Goal: Task Accomplishment & Management: Manage account settings

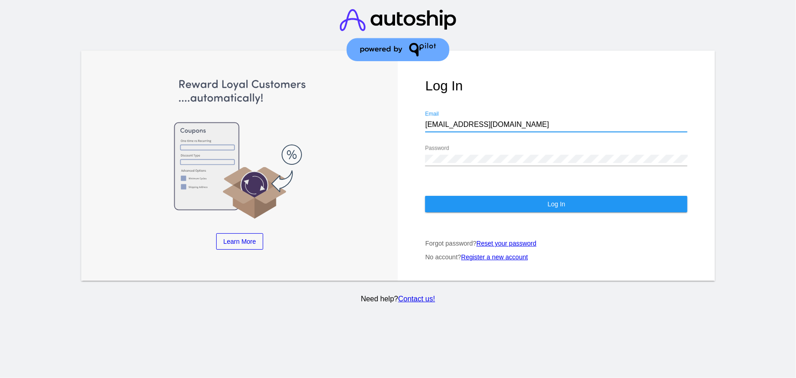
click at [461, 120] on input "[EMAIL_ADDRESS][DOMAIN_NAME]" at bounding box center [556, 124] width 262 height 8
click at [462, 120] on input "[EMAIL_ADDRESS][DOMAIN_NAME]" at bounding box center [556, 124] width 262 height 8
type input "[EMAIL_ADDRESS][DOMAIN_NAME]"
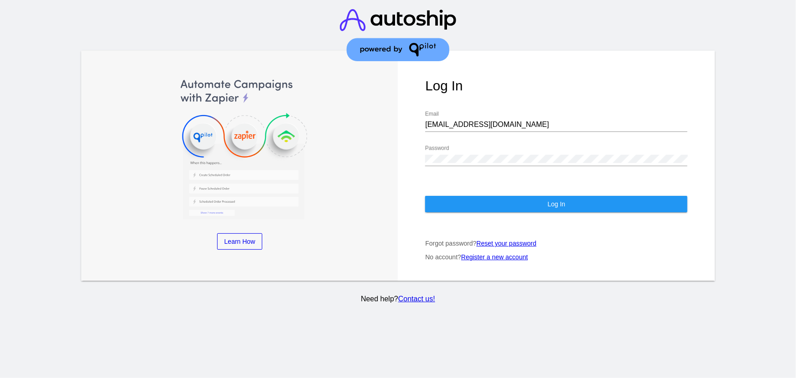
drag, startPoint x: 531, startPoint y: 135, endPoint x: 529, endPoint y: 145, distance: 9.8
click at [530, 136] on div "Log In [EMAIL_ADDRESS][DOMAIN_NAME] Email Password Log In Forgot password? Rese…" at bounding box center [556, 166] width 317 height 230
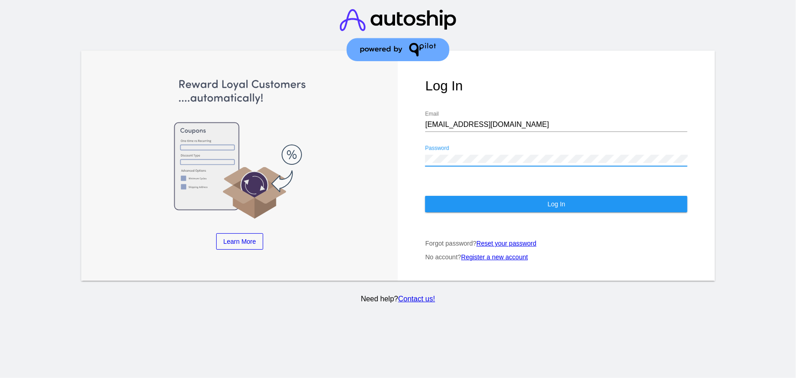
click at [487, 196] on button "Log In" at bounding box center [556, 204] width 262 height 16
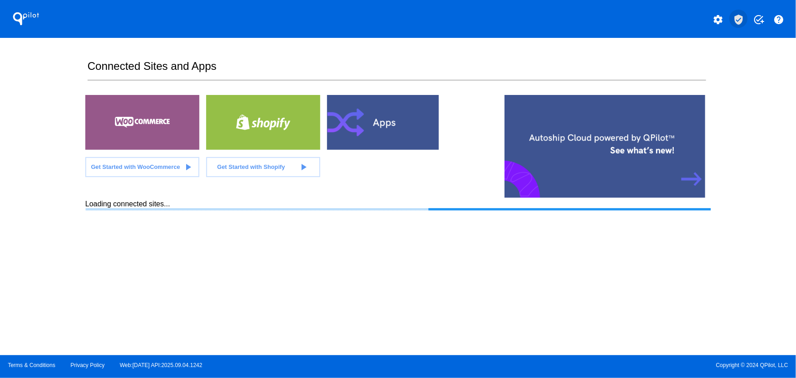
click at [743, 23] on mat-icon "verified_user" at bounding box center [738, 19] width 11 height 11
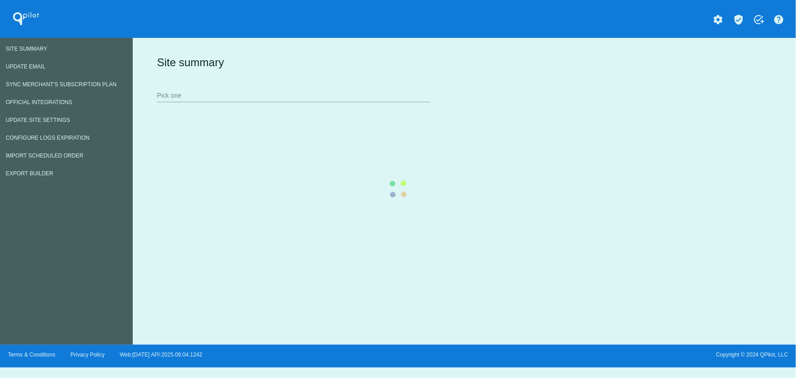
click at [155, 110] on div "Site summary Pick one" at bounding box center [462, 78] width 615 height 63
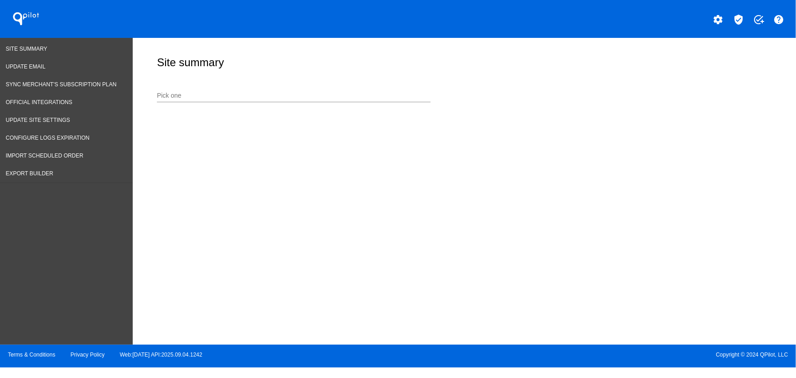
click at [175, 99] on div "Pick one" at bounding box center [294, 93] width 274 height 18
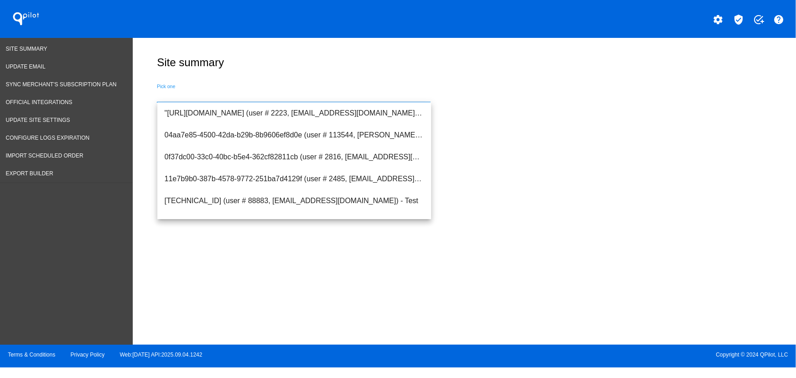
click at [174, 96] on input "Pick one" at bounding box center [294, 95] width 274 height 7
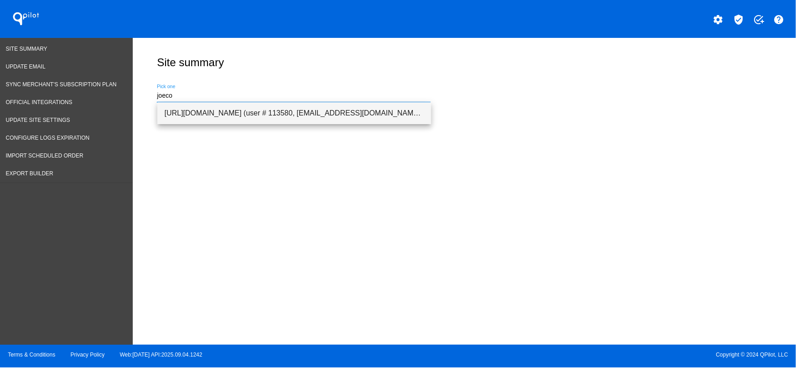
click at [200, 115] on span "[URL][DOMAIN_NAME] (user # 113580, [EMAIL_ADDRESS][DOMAIN_NAME]) - Production" at bounding box center [294, 113] width 259 height 22
type input "[URL][DOMAIN_NAME] (user # 113580, [EMAIL_ADDRESS][DOMAIN_NAME]) - Production"
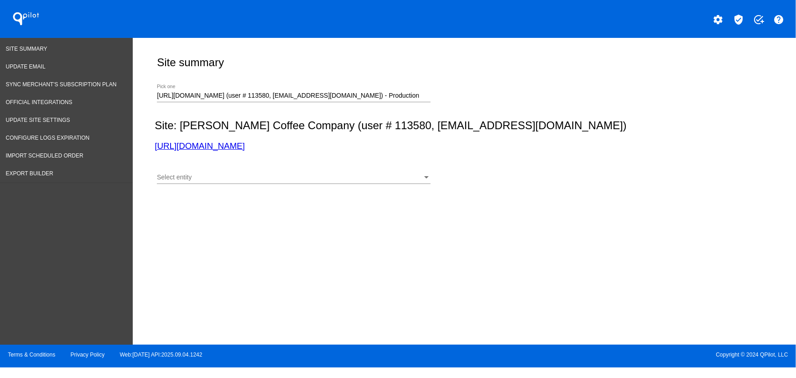
click at [190, 170] on div "Select entity Select entity" at bounding box center [294, 175] width 274 height 18
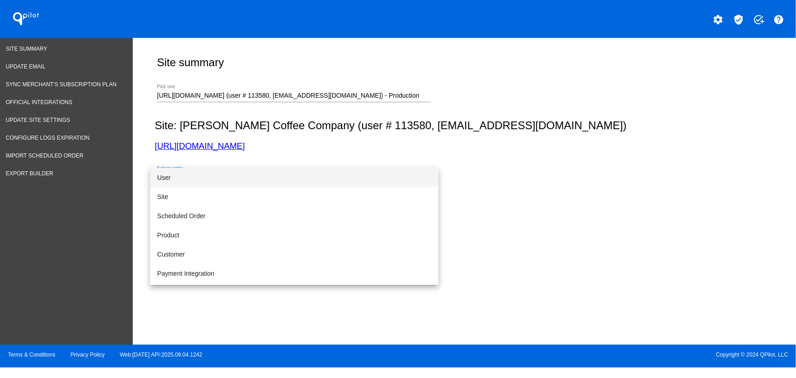
drag, startPoint x: 81, startPoint y: 190, endPoint x: 153, endPoint y: 174, distance: 74.4
click at [81, 190] on div at bounding box center [398, 189] width 796 height 378
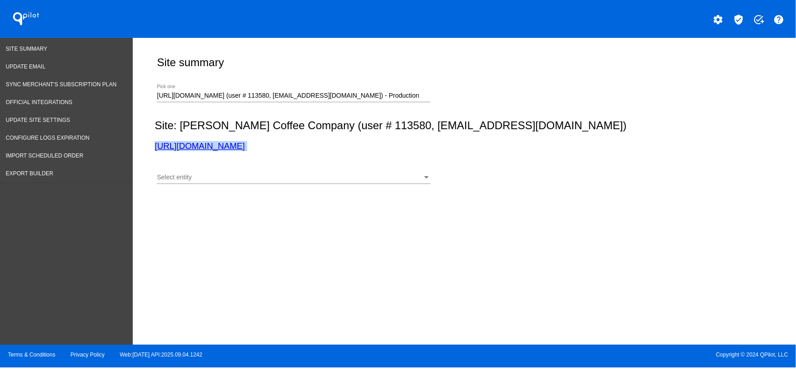
drag, startPoint x: 291, startPoint y: 153, endPoint x: 149, endPoint y: 149, distance: 142.4
click at [151, 146] on div "Site summary [URL][DOMAIN_NAME] (user # 113580, [EMAIL_ADDRESS][DOMAIN_NAME]) -…" at bounding box center [462, 115] width 625 height 154
copy section "[URL][DOMAIN_NAME]"
click at [50, 118] on span "Update Site Settings" at bounding box center [38, 120] width 64 height 6
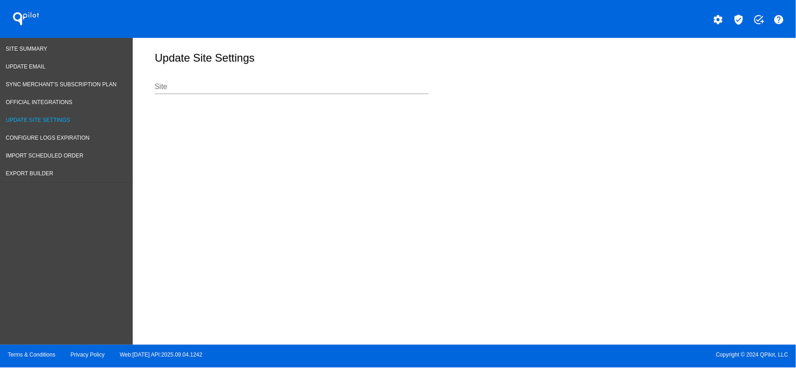
drag, startPoint x: 204, startPoint y: 101, endPoint x: 201, endPoint y: 94, distance: 8.0
click at [204, 101] on div "Site" at bounding box center [292, 88] width 274 height 30
click at [200, 91] on input "Site" at bounding box center [292, 87] width 274 height 8
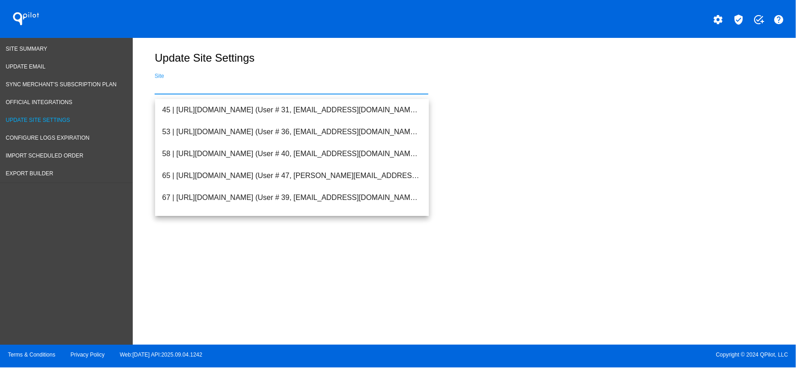
paste input "[URL][DOMAIN_NAME]"
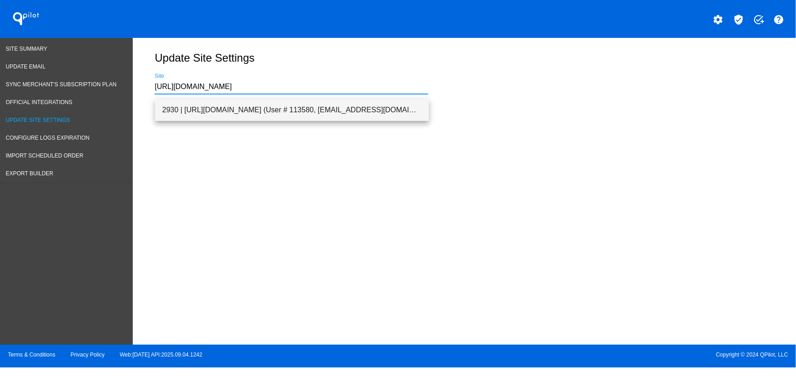
click at [210, 113] on span "2930 | [URL][DOMAIN_NAME] (User # 113580, [EMAIL_ADDRESS][DOMAIN_NAME]) - Produ…" at bounding box center [291, 110] width 259 height 22
type input "2930 | [URL][DOMAIN_NAME] (User # 113580, [EMAIL_ADDRESS][DOMAIN_NAME]) - Produ…"
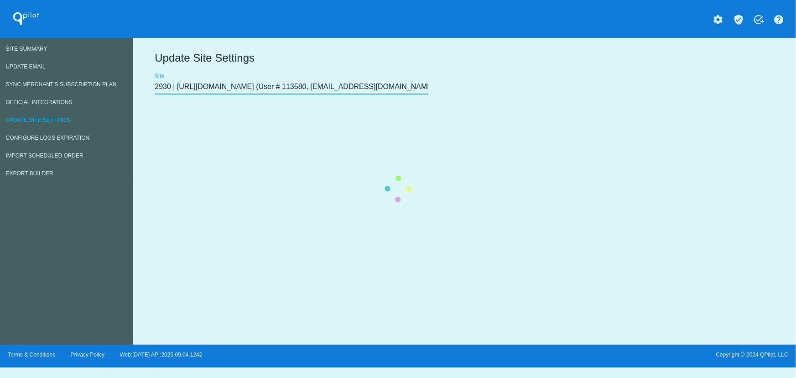
scroll to position [0, 58]
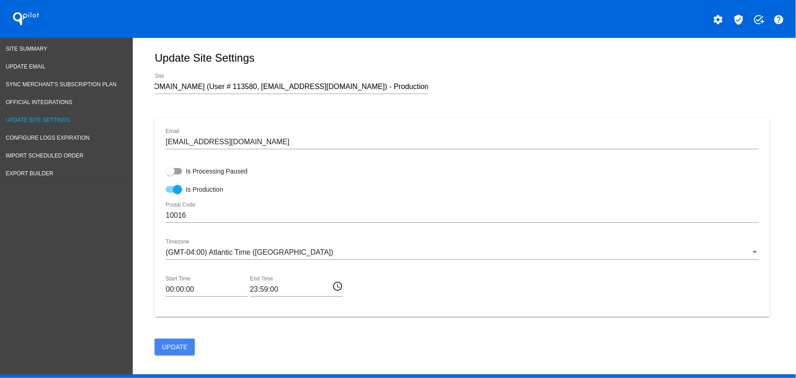
click at [240, 324] on div "[EMAIL_ADDRESS][DOMAIN_NAME] Email Is Processing Paused Is Production 10016 Pos…" at bounding box center [462, 244] width 615 height 252
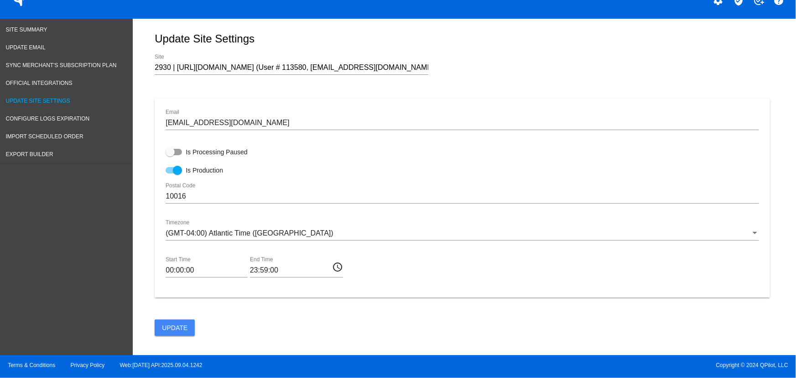
scroll to position [23, 0]
click at [182, 266] on input "00:00:00" at bounding box center [207, 270] width 82 height 8
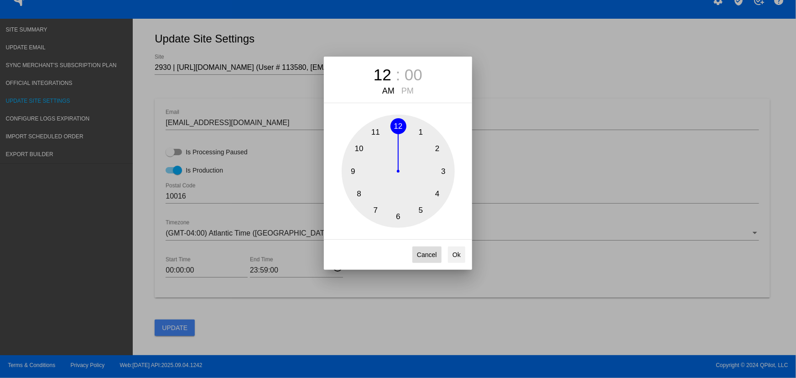
click at [428, 255] on button "Cancel" at bounding box center [426, 254] width 29 height 16
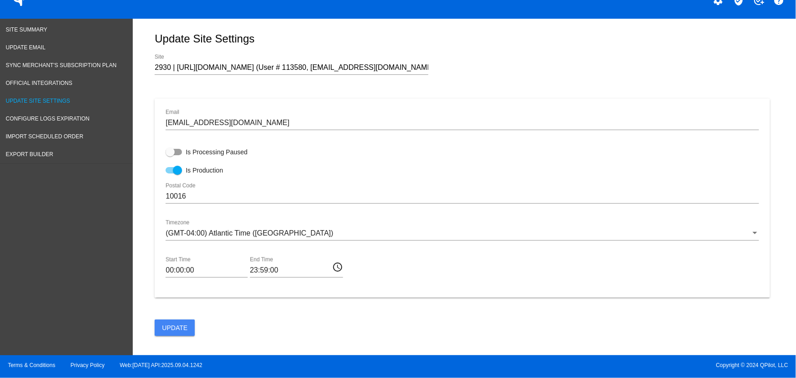
click at [211, 270] on input "00:00:00" at bounding box center [207, 270] width 82 height 8
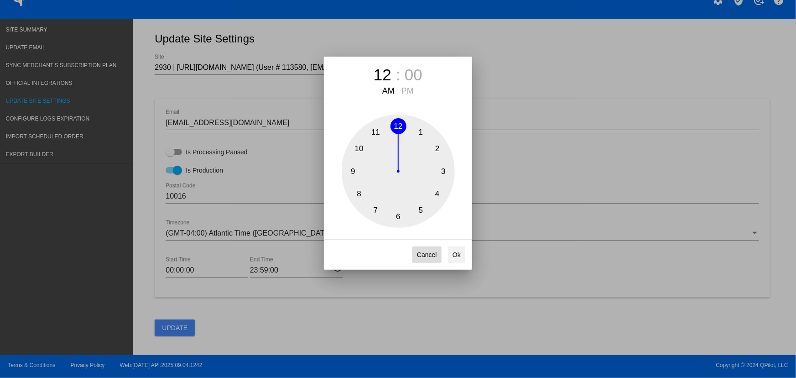
click at [435, 254] on button "Cancel" at bounding box center [426, 254] width 29 height 16
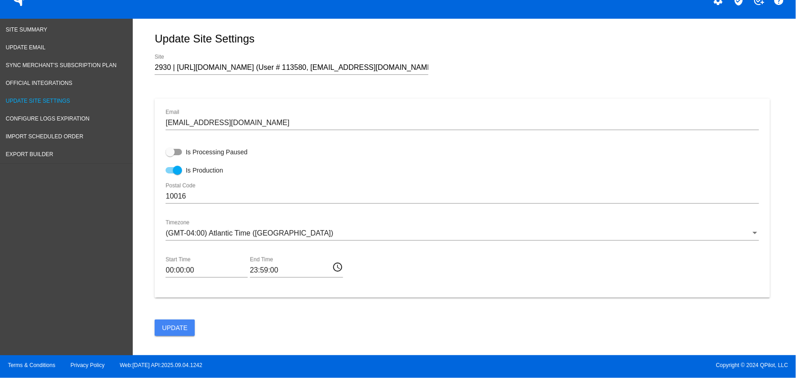
click at [187, 332] on button "Update" at bounding box center [175, 327] width 40 height 16
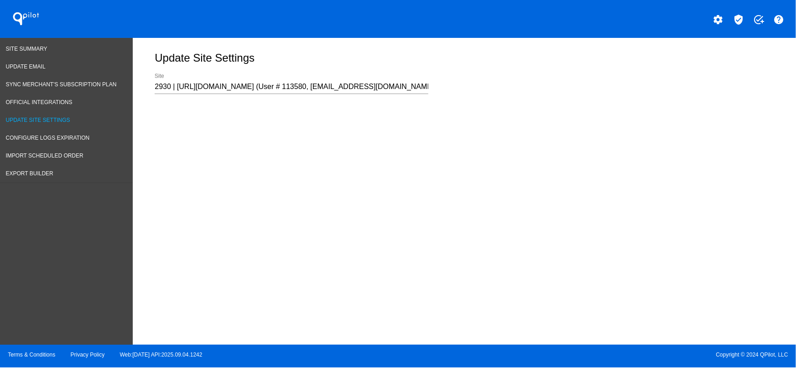
scroll to position [0, 0]
